Goal: Information Seeking & Learning: Find specific fact

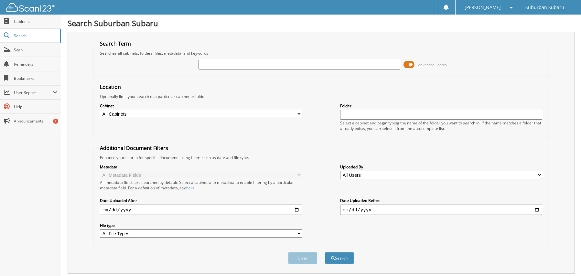
click at [261, 63] on input "text" at bounding box center [300, 65] width 202 height 10
type input "s32142"
click at [325, 252] on button "Search" at bounding box center [339, 258] width 29 height 12
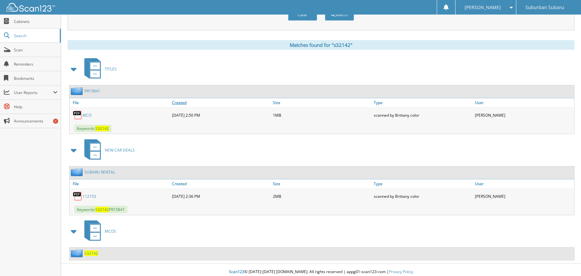
scroll to position [245, 0]
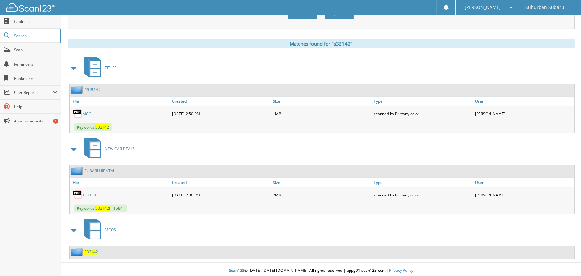
click at [291, 75] on div "TITLES" at bounding box center [321, 68] width 507 height 26
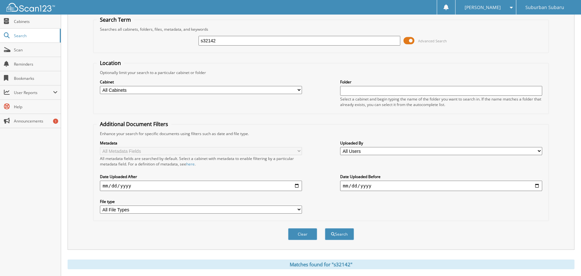
scroll to position [0, 0]
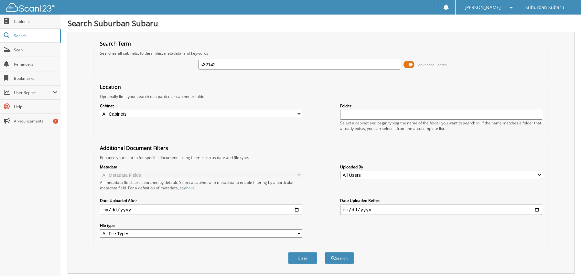
click at [211, 63] on input "s32142" at bounding box center [300, 65] width 202 height 10
type input "s32042"
click at [325, 252] on button "Search" at bounding box center [339, 258] width 29 height 12
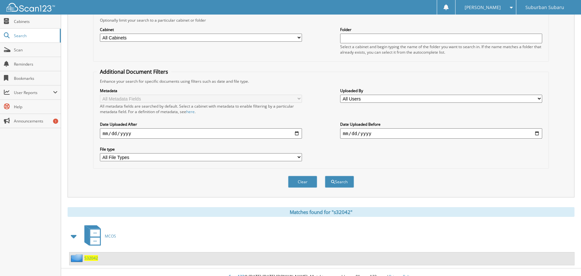
scroll to position [83, 0]
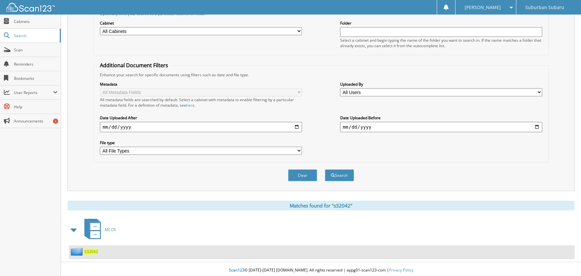
click at [93, 249] on span "S32042" at bounding box center [91, 251] width 14 height 5
